Goal: Information Seeking & Learning: Learn about a topic

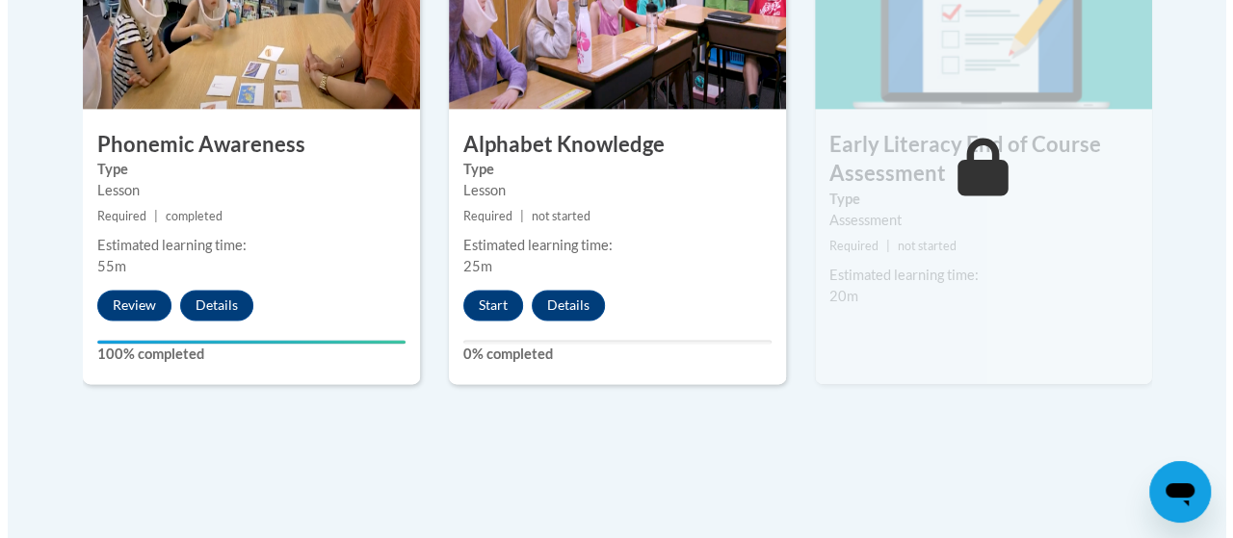
scroll to position [1264, 0]
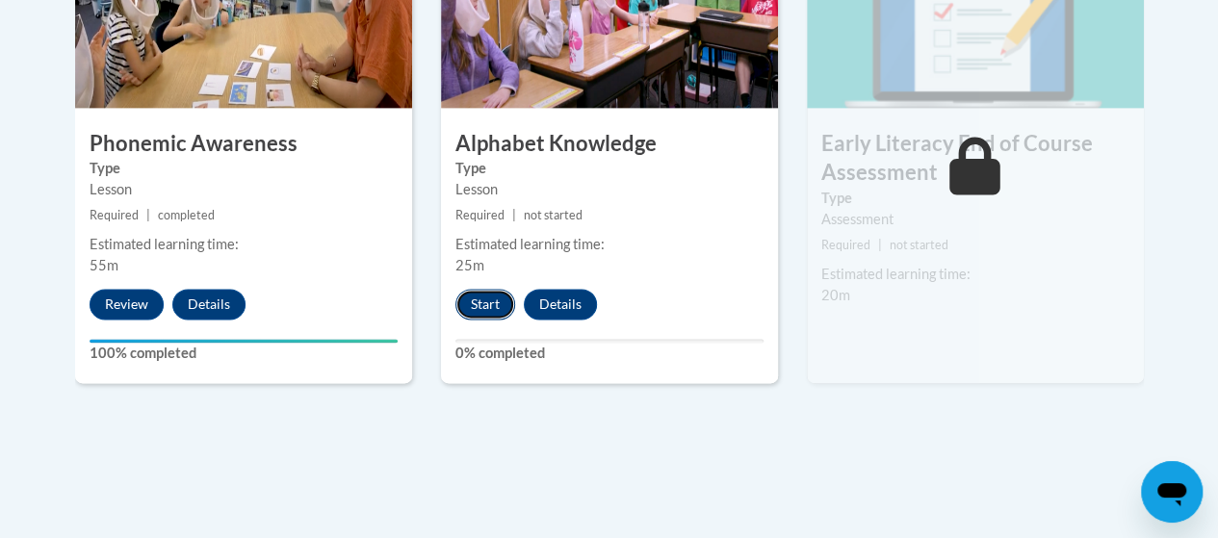
click at [483, 300] on button "Start" at bounding box center [486, 304] width 60 height 31
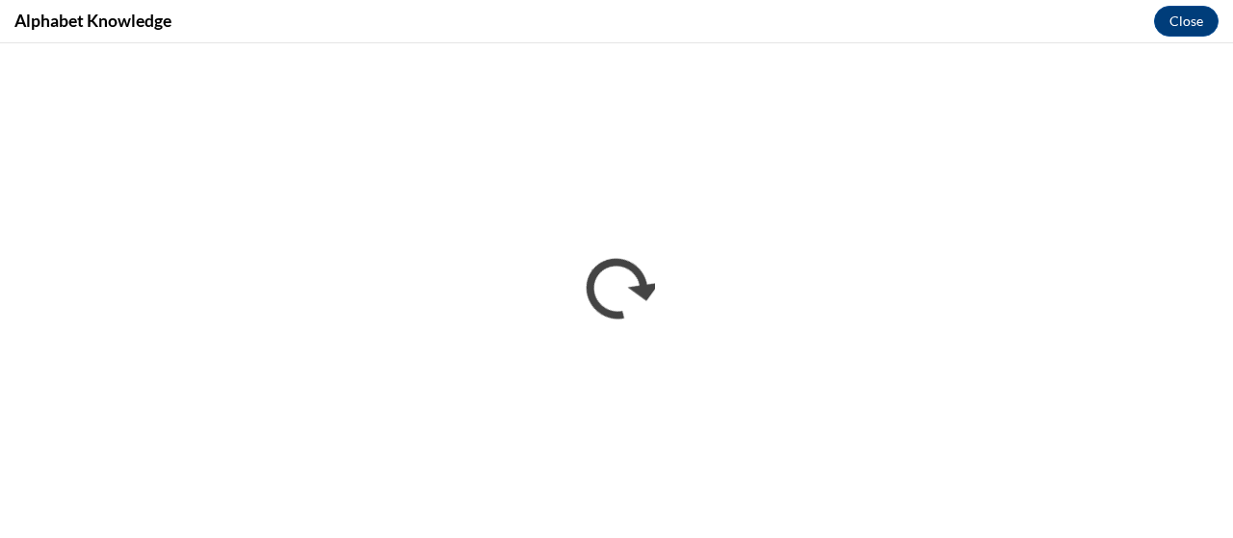
scroll to position [0, 0]
